Goal: Transaction & Acquisition: Purchase product/service

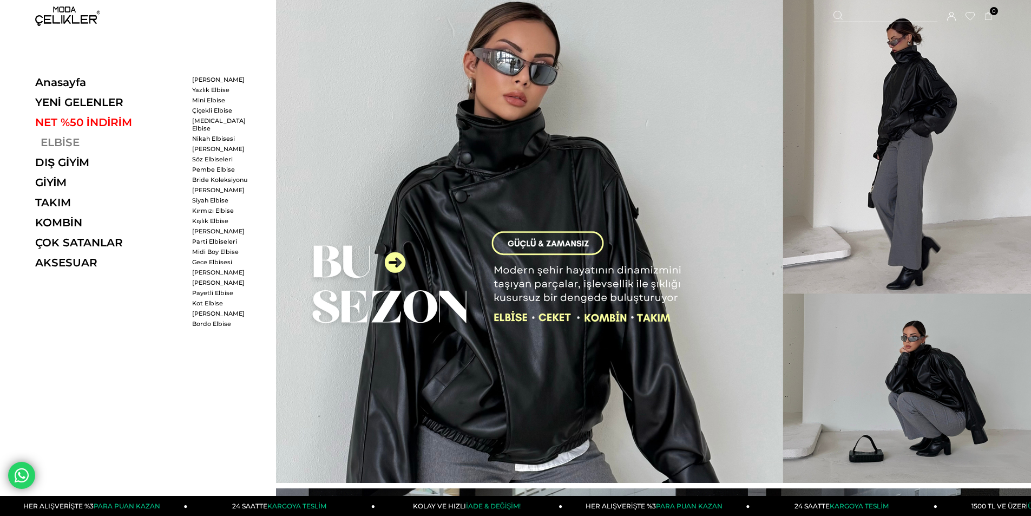
click at [66, 139] on link "ELBİSE" at bounding box center [109, 142] width 149 height 13
click at [69, 137] on link "ELBİSE" at bounding box center [109, 142] width 149 height 13
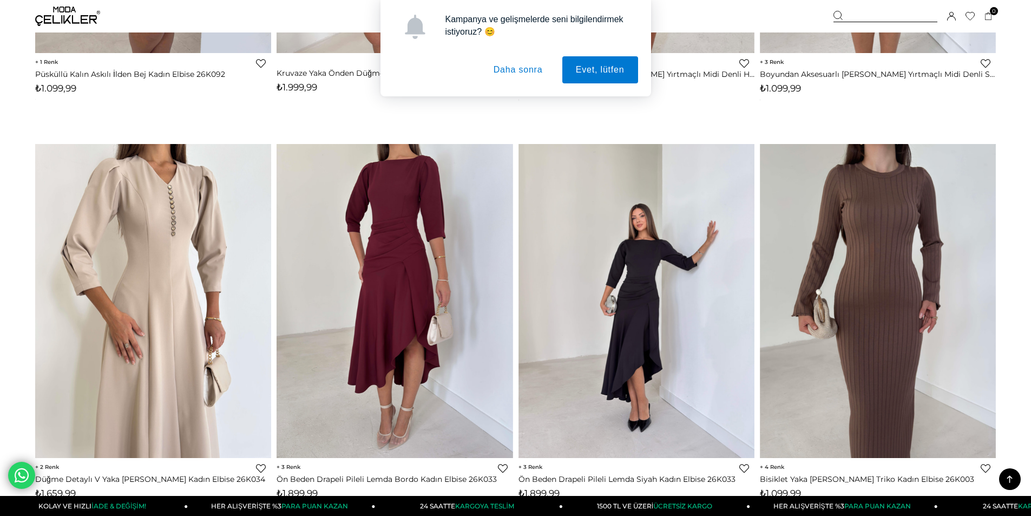
scroll to position [1785, 0]
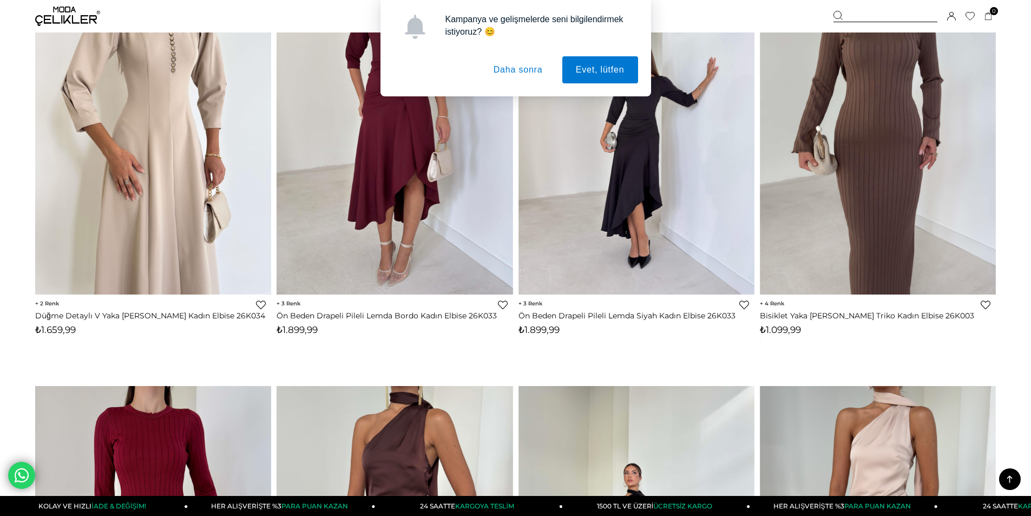
click at [517, 68] on button "Daha sonra" at bounding box center [518, 69] width 76 height 27
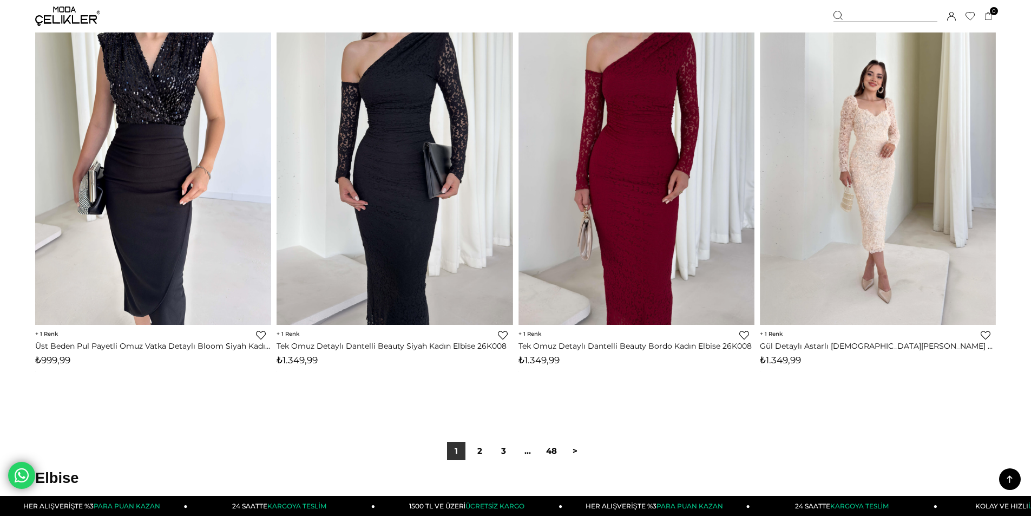
scroll to position [7844, 0]
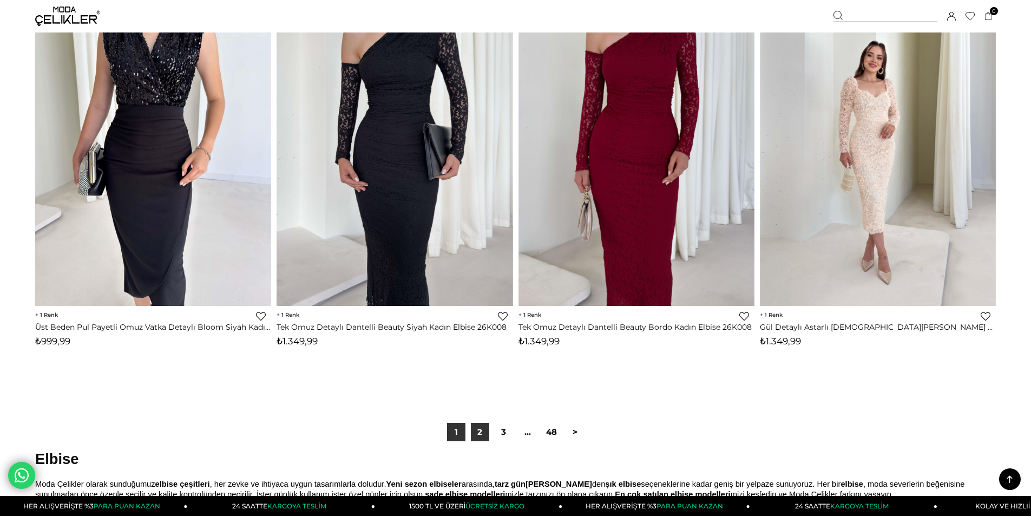
click at [476, 431] on link "2" at bounding box center [480, 432] width 18 height 18
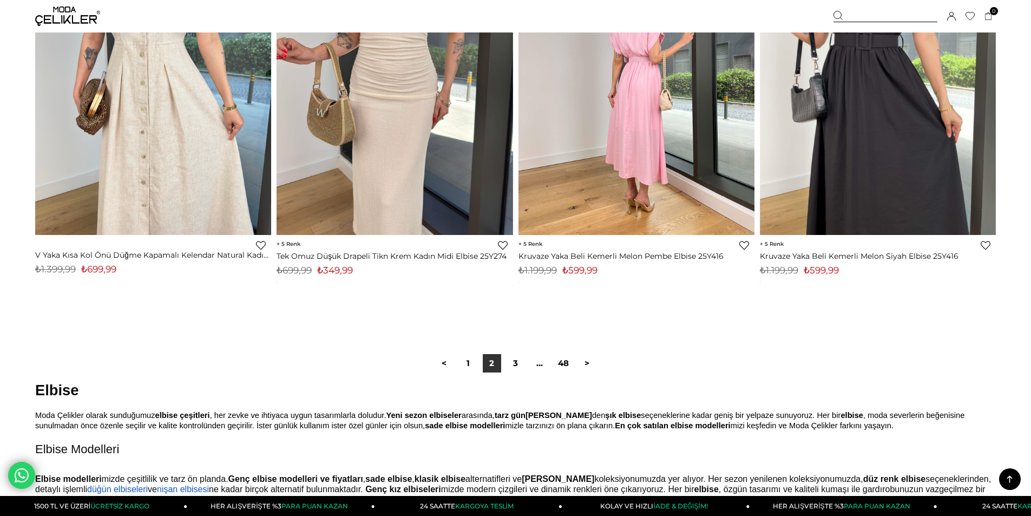
scroll to position [7953, 0]
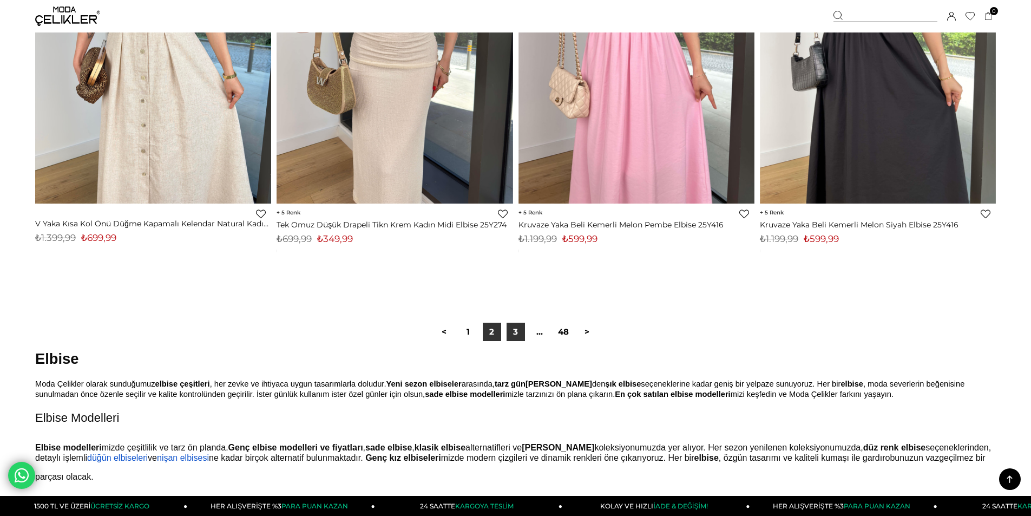
click at [512, 332] on link "3" at bounding box center [515, 331] width 18 height 18
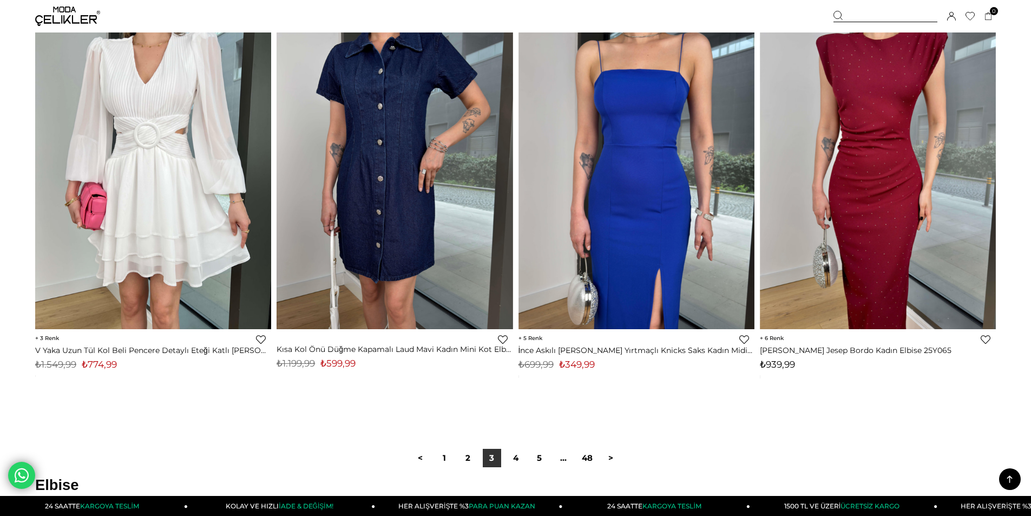
scroll to position [7844, 0]
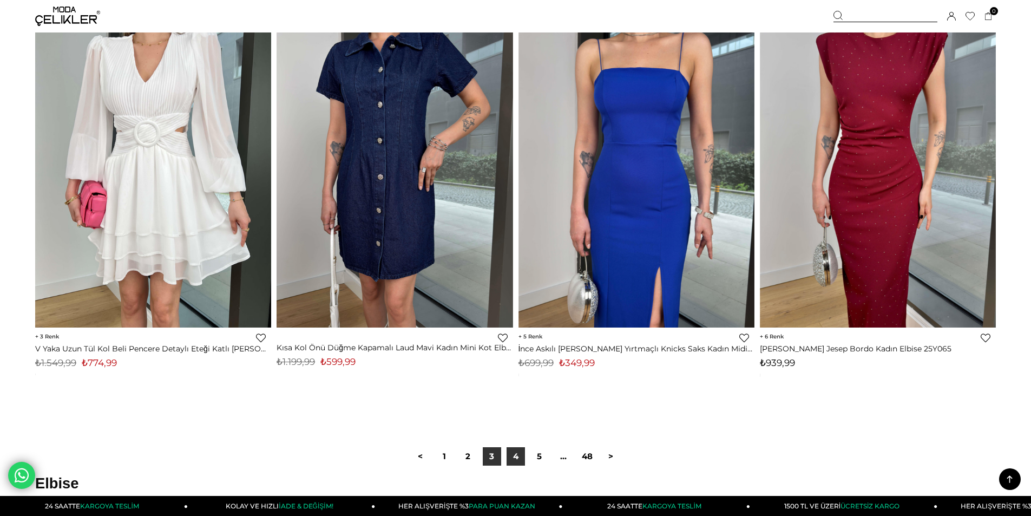
click at [517, 453] on link "4" at bounding box center [515, 456] width 18 height 18
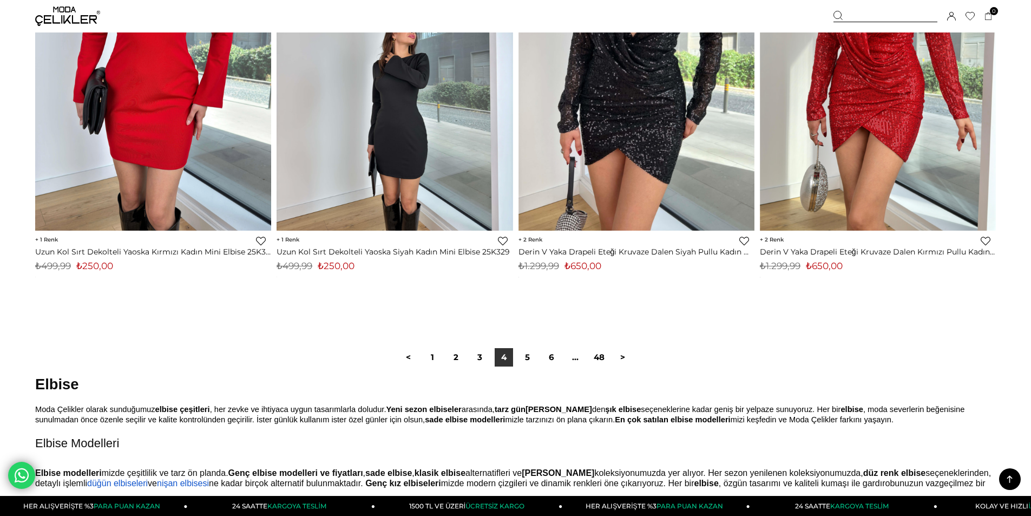
scroll to position [8061, 0]
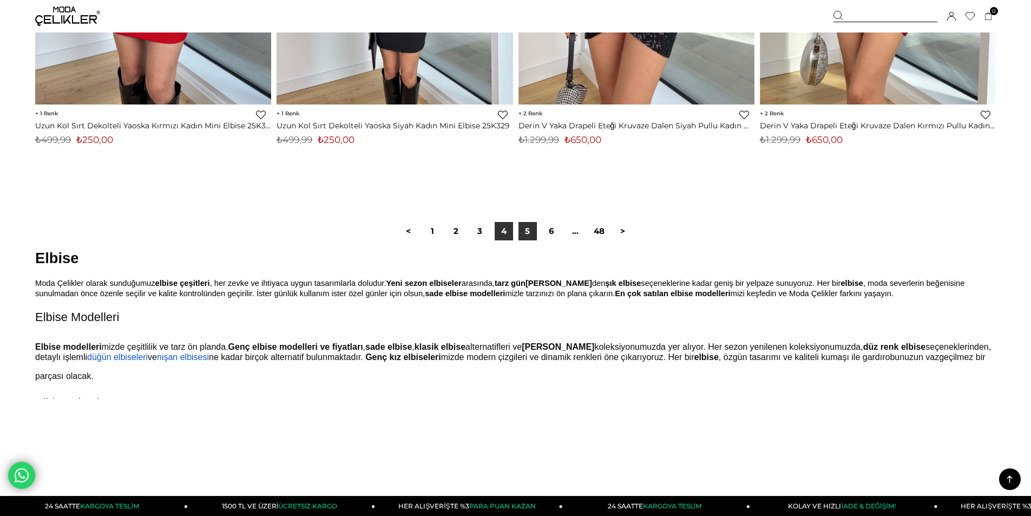
click at [525, 224] on link "5" at bounding box center [527, 231] width 18 height 18
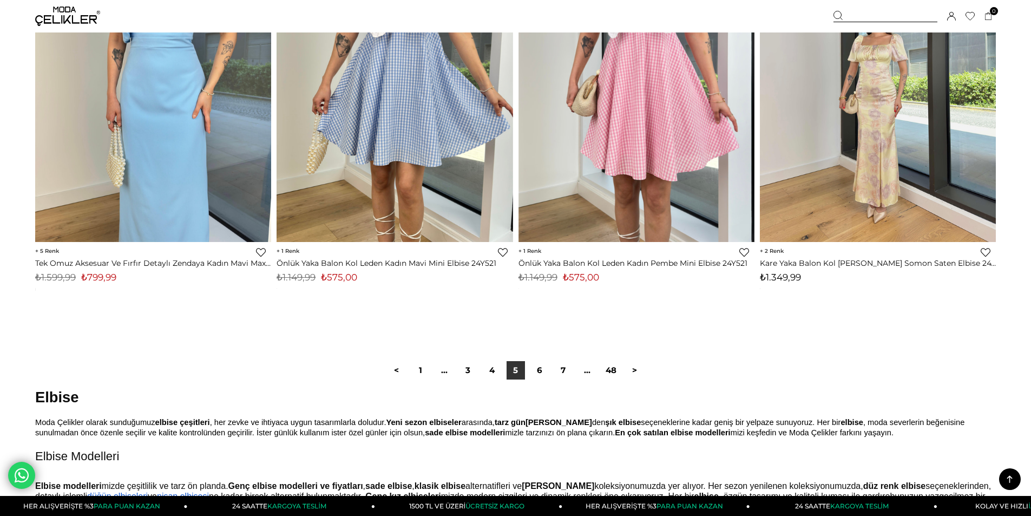
scroll to position [8007, 0]
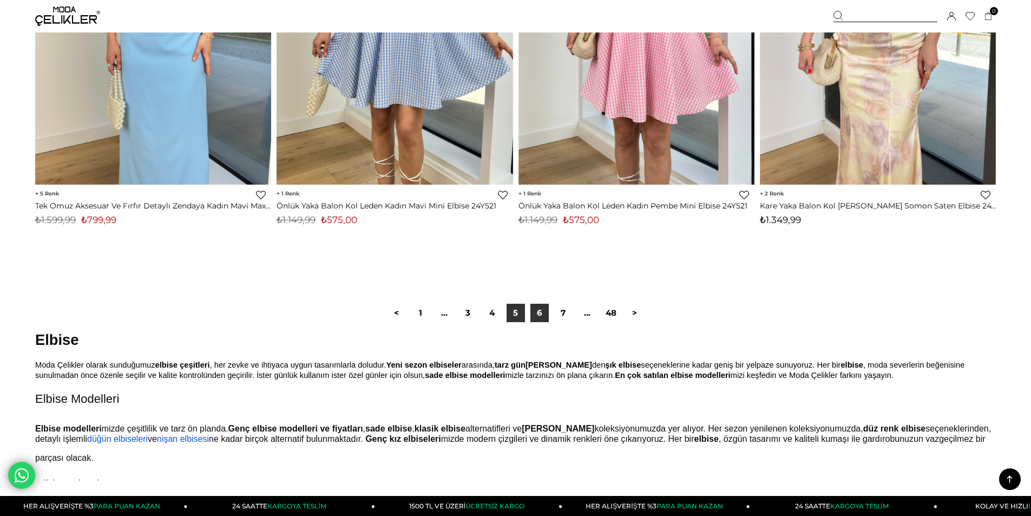
click at [542, 311] on link "6" at bounding box center [539, 313] width 18 height 18
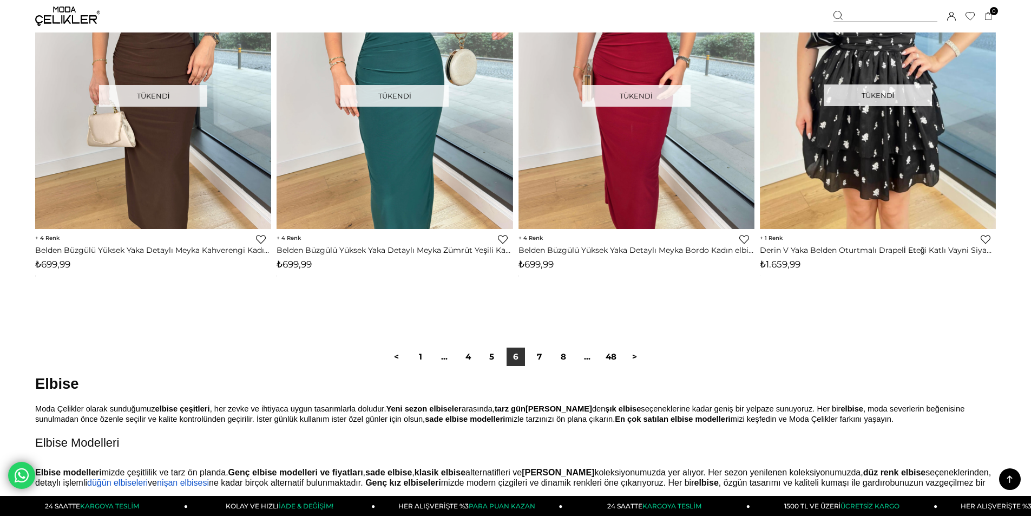
scroll to position [8169, 0]
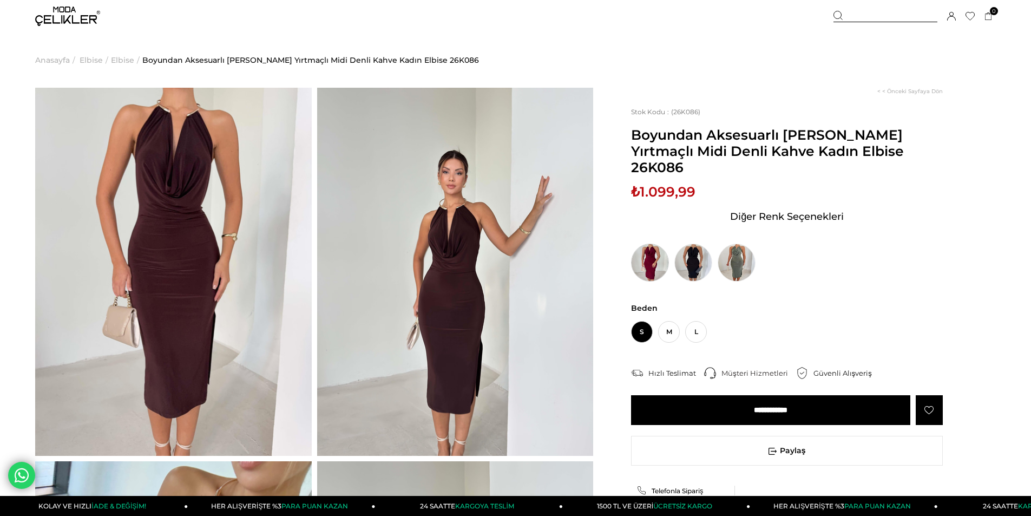
click at [665, 249] on img at bounding box center [650, 262] width 38 height 38
click at [651, 243] on img at bounding box center [650, 262] width 38 height 38
